Goal: Navigation & Orientation: Find specific page/section

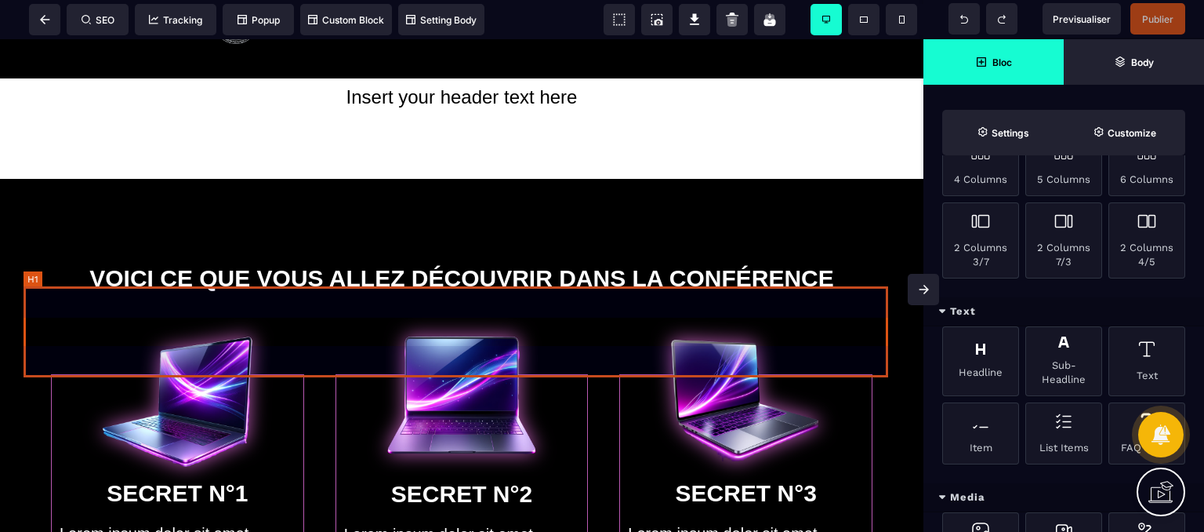
scroll to position [627, 0]
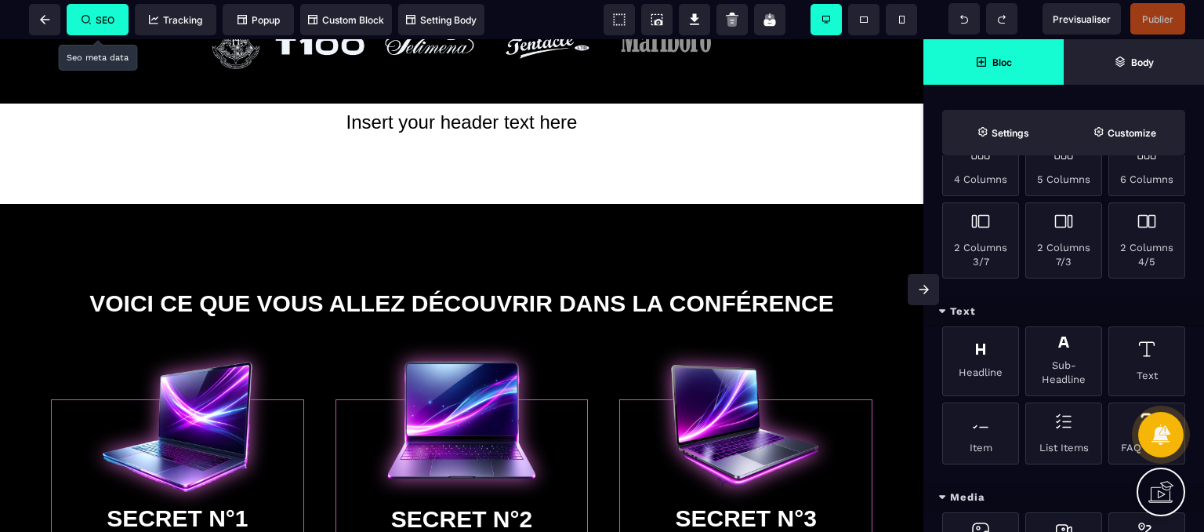
click at [121, 16] on span "SEO" at bounding box center [98, 19] width 62 height 31
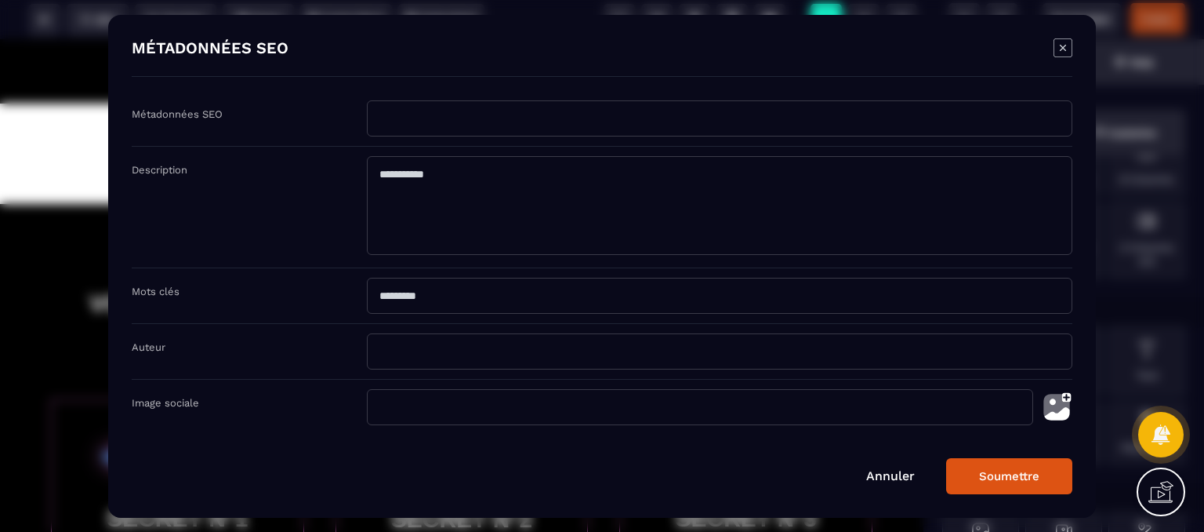
click at [1073, 45] on div "MÉTADONNÉES SEO Métadonnées SEO Description Mots clés Auteur Image sociale [PER…" at bounding box center [602, 266] width 988 height 503
click at [1058, 43] on icon "Modal window" at bounding box center [1063, 47] width 19 height 19
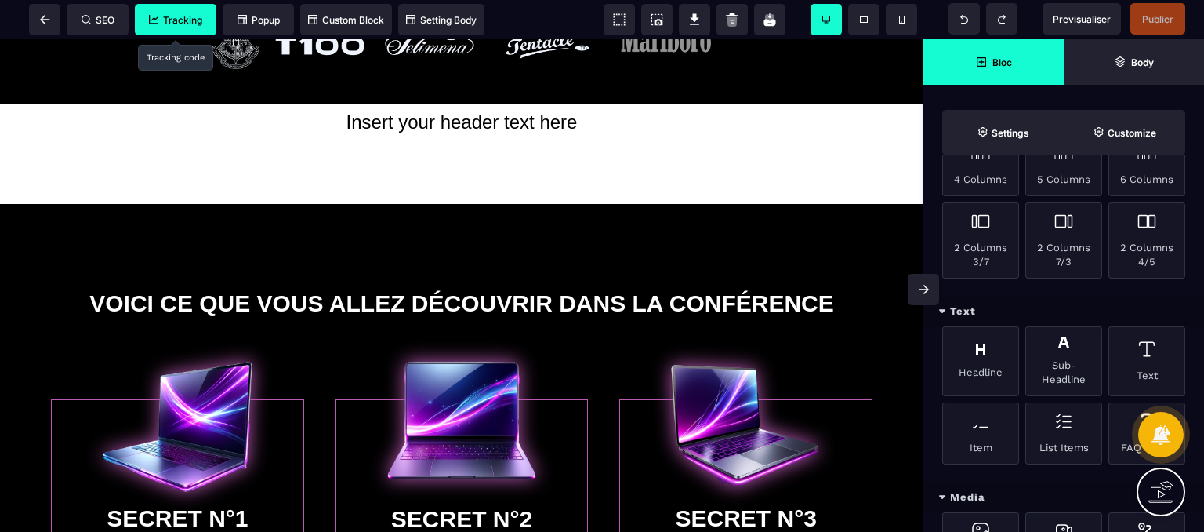
click at [173, 20] on span "Tracking" at bounding box center [175, 20] width 53 height 12
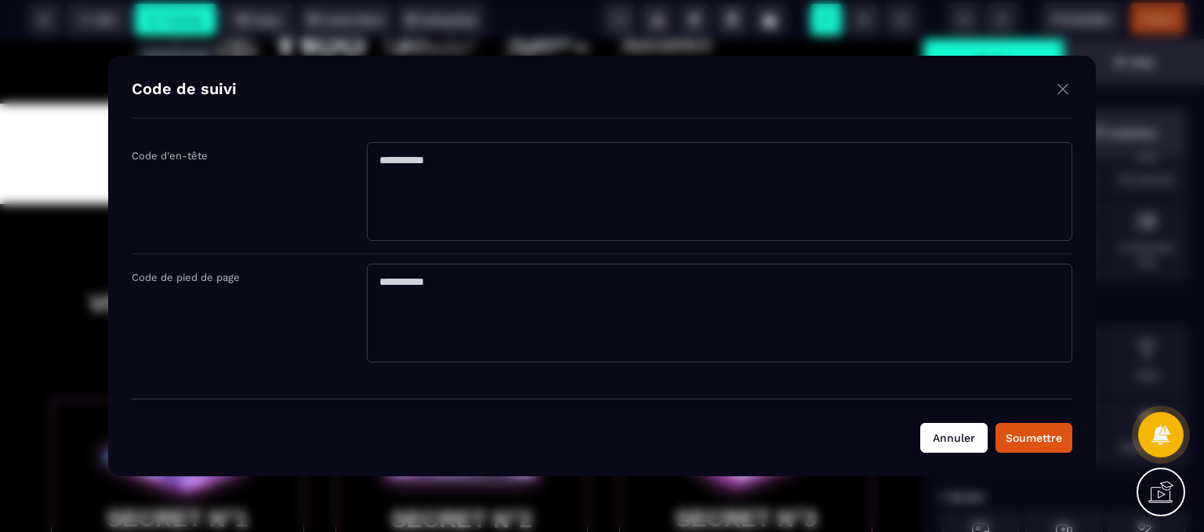
drag, startPoint x: 961, startPoint y: 437, endPoint x: 960, endPoint y: 424, distance: 12.6
click at [961, 430] on button "Annuler" at bounding box center [954, 438] width 67 height 30
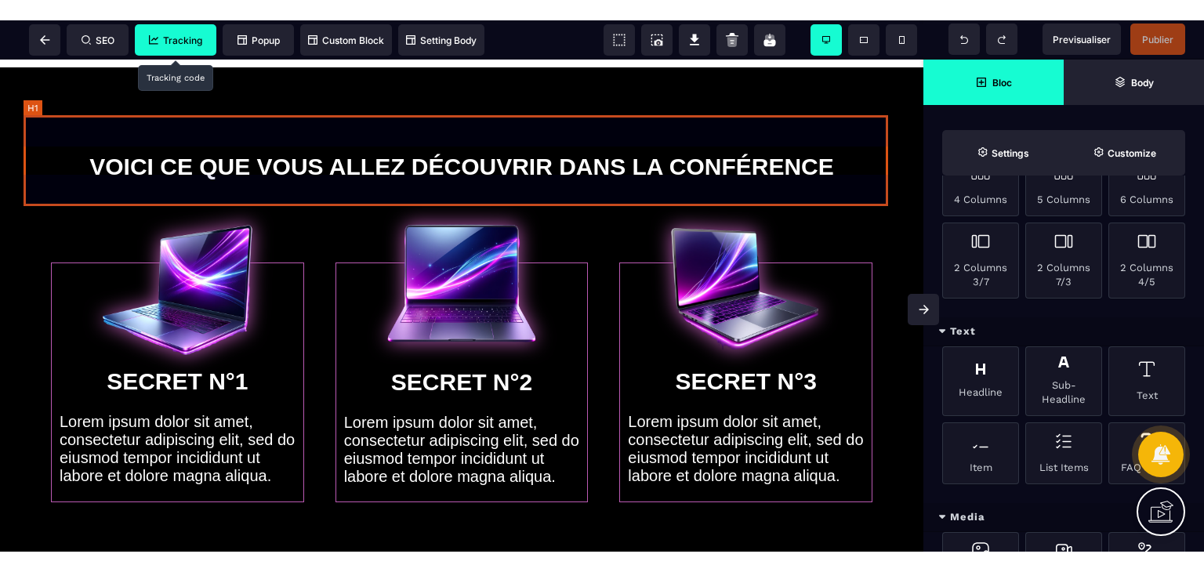
scroll to position [784, 0]
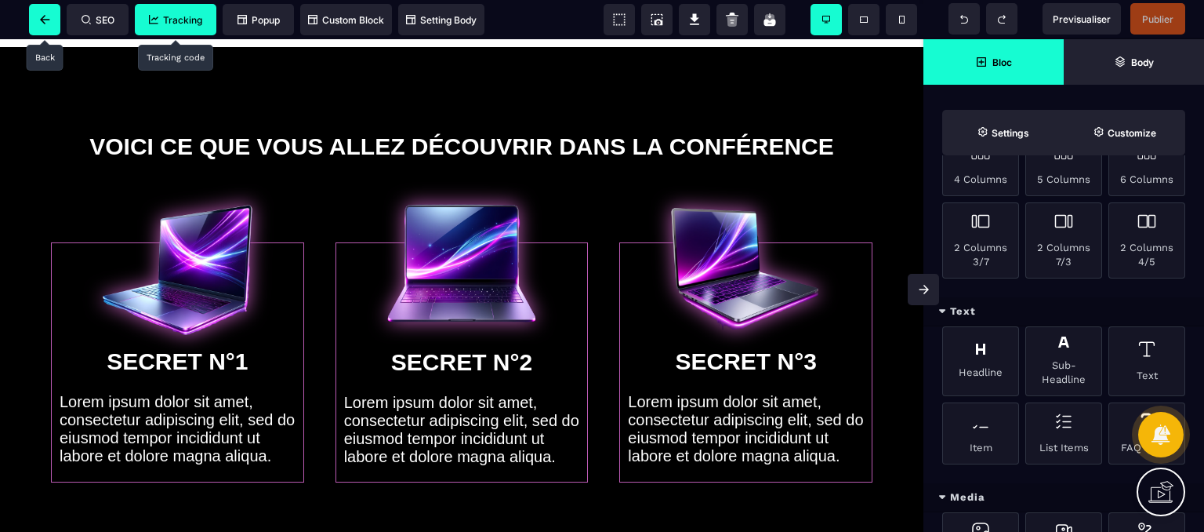
click at [44, 29] on span at bounding box center [44, 19] width 31 height 31
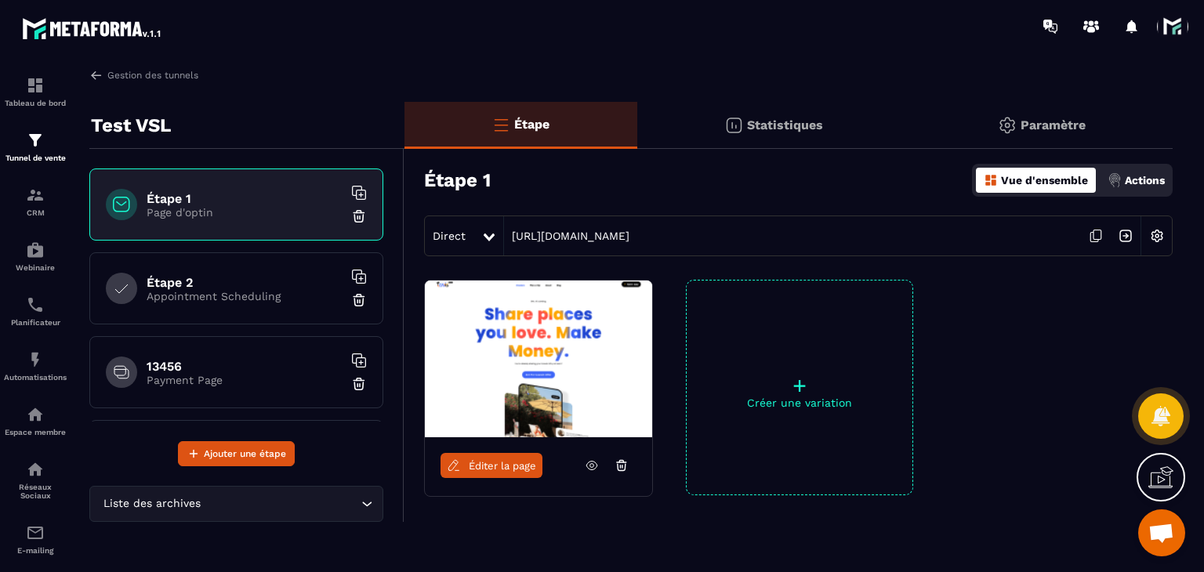
click at [1185, 25] on span at bounding box center [1172, 26] width 31 height 31
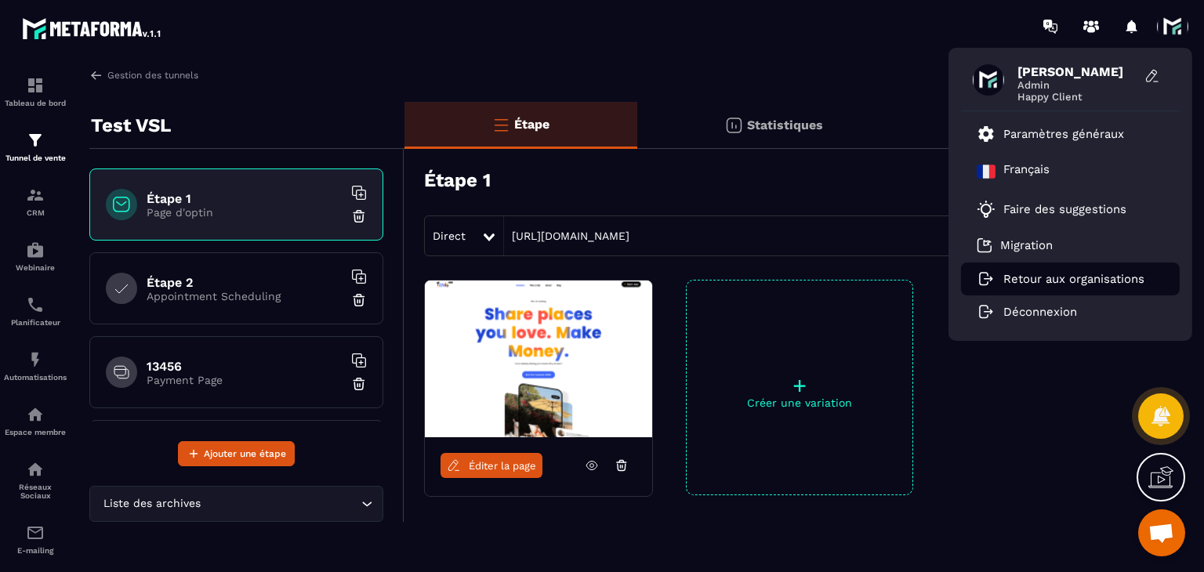
click at [1080, 279] on p "Retour aux organisations" at bounding box center [1074, 279] width 141 height 14
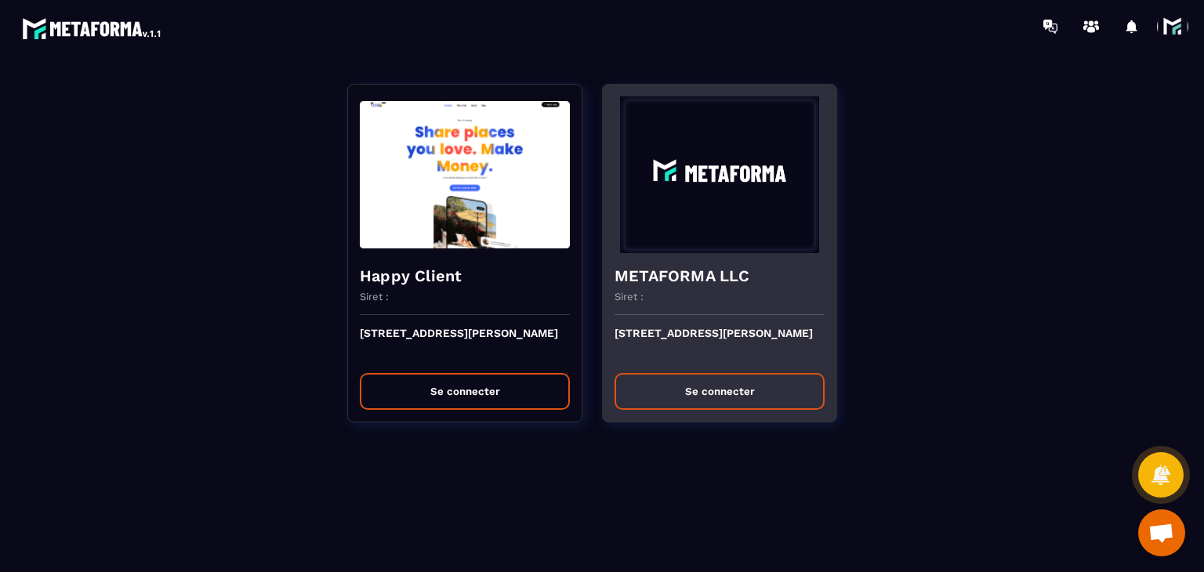
click at [725, 383] on button "Se connecter" at bounding box center [720, 391] width 210 height 37
